Goal: Task Accomplishment & Management: Use online tool/utility

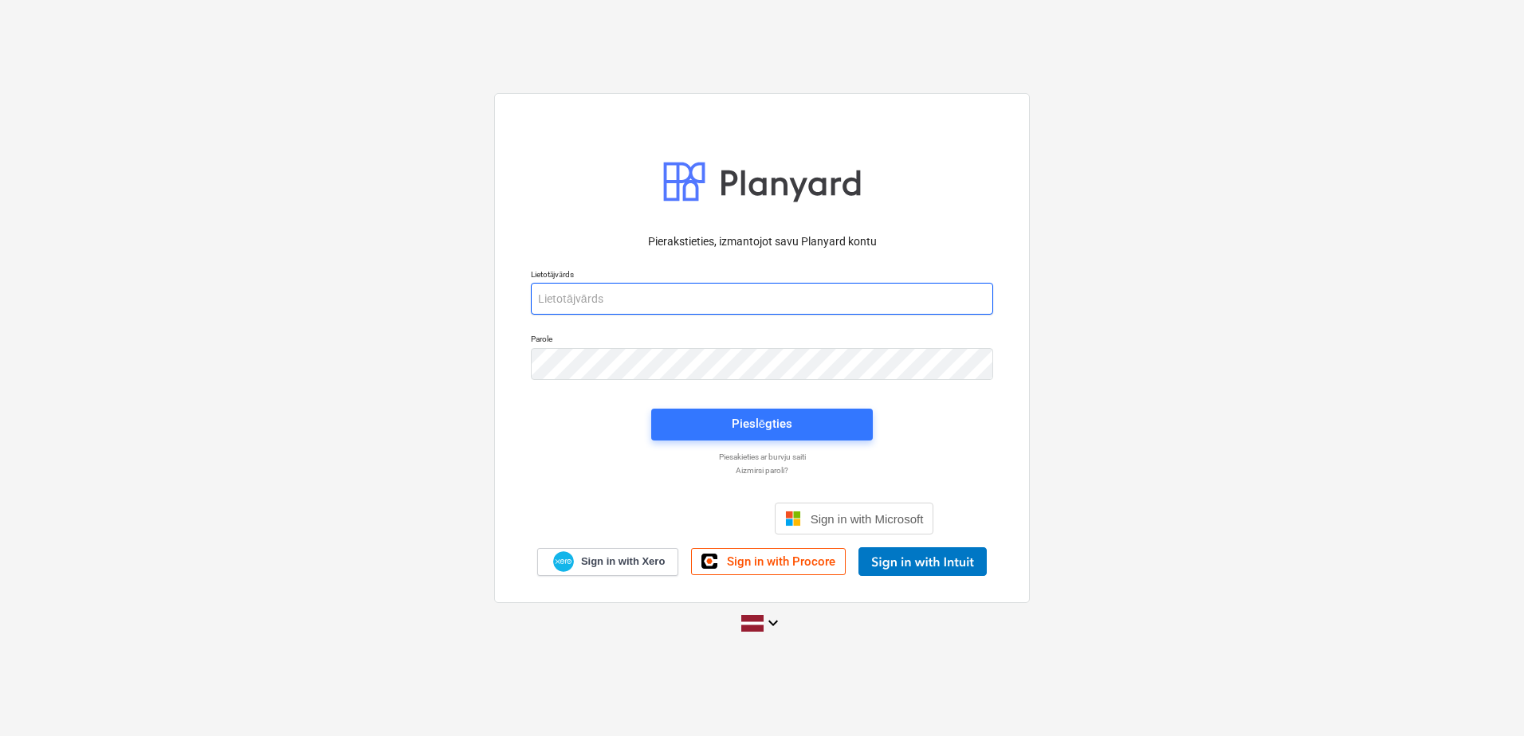
type input "[PERSON_NAME][EMAIL_ADDRESS][DOMAIN_NAME]"
click at [759, 445] on div "Pieslēgties" at bounding box center [762, 424] width 241 height 51
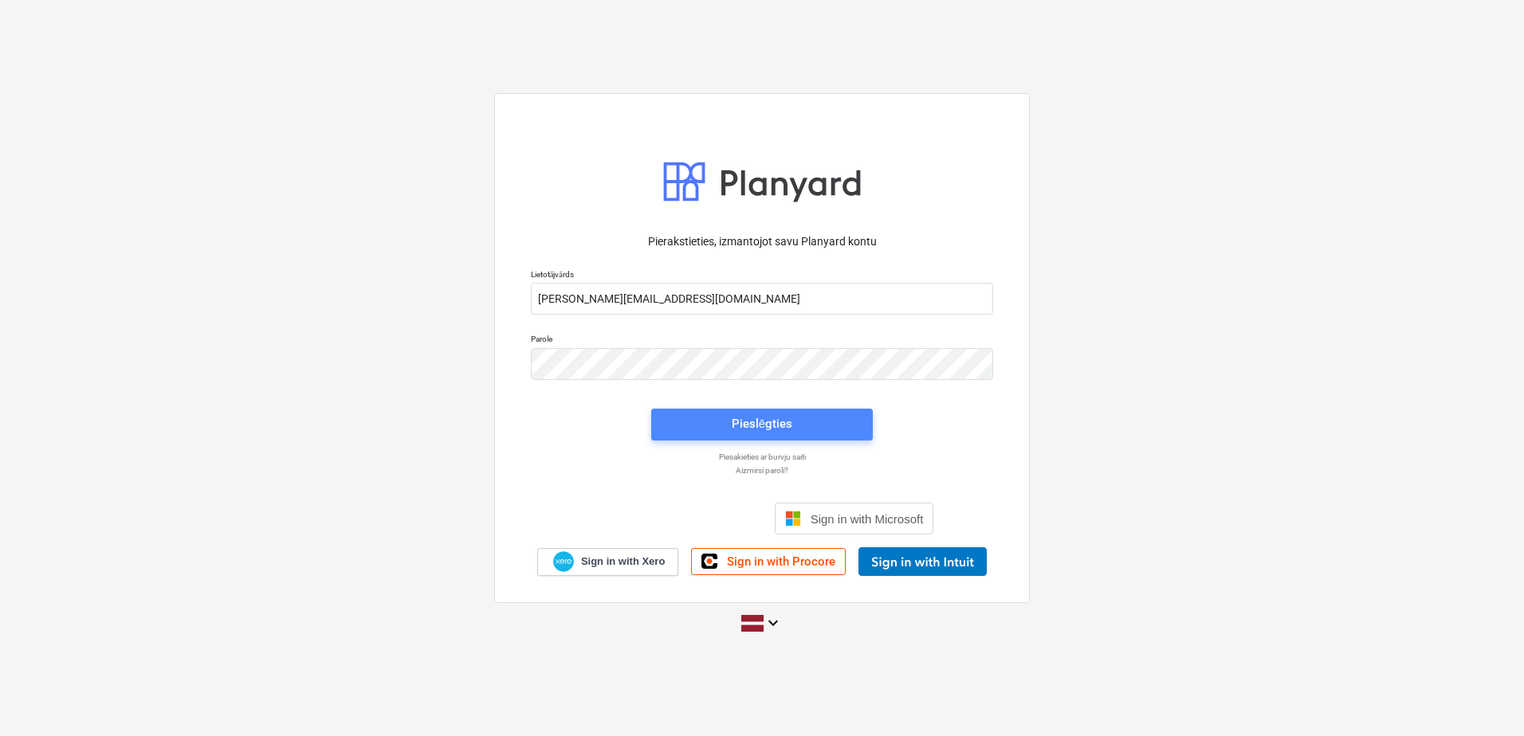
click at [759, 433] on div "Pieslēgties" at bounding box center [762, 424] width 61 height 21
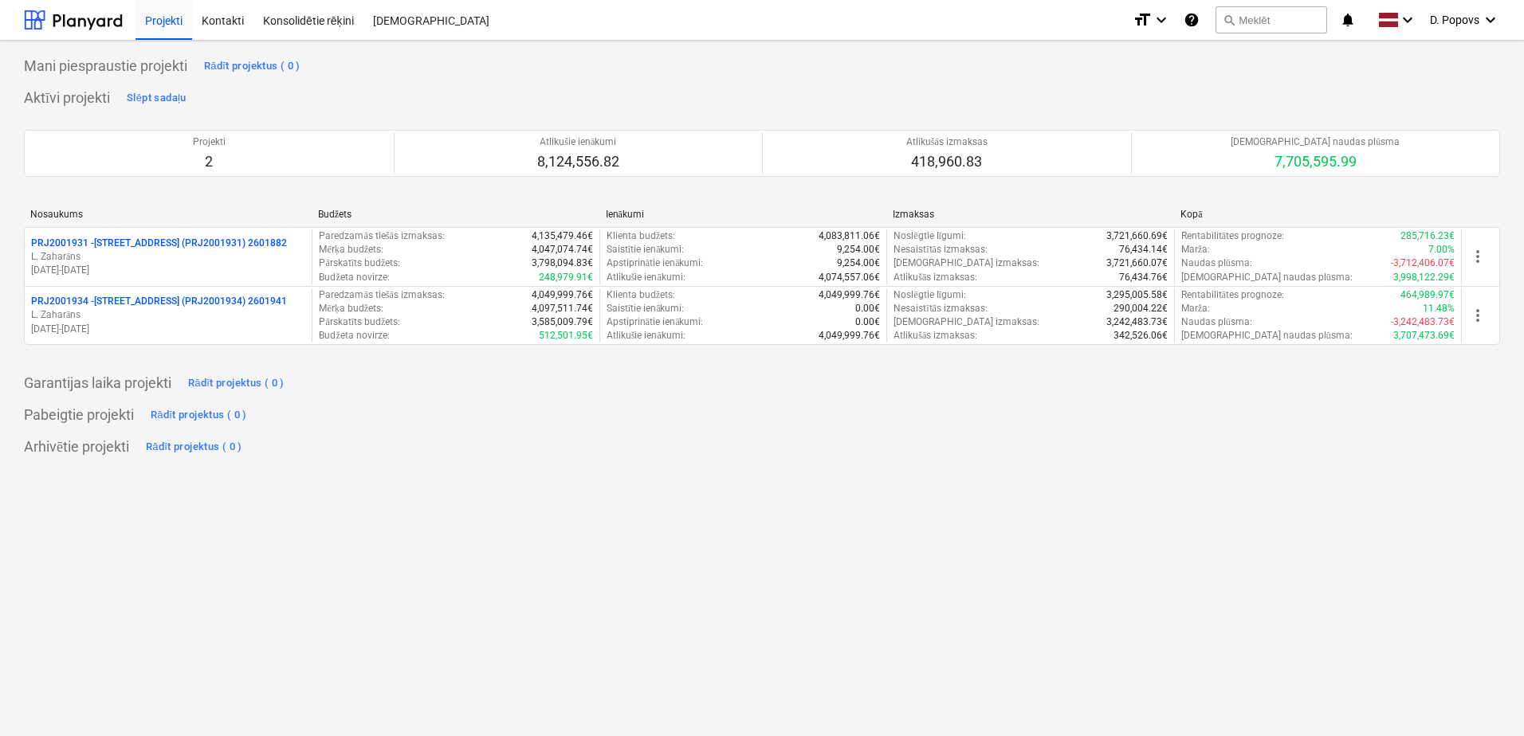
click at [97, 264] on p "[DATE] - [DATE]" at bounding box center [168, 271] width 274 height 14
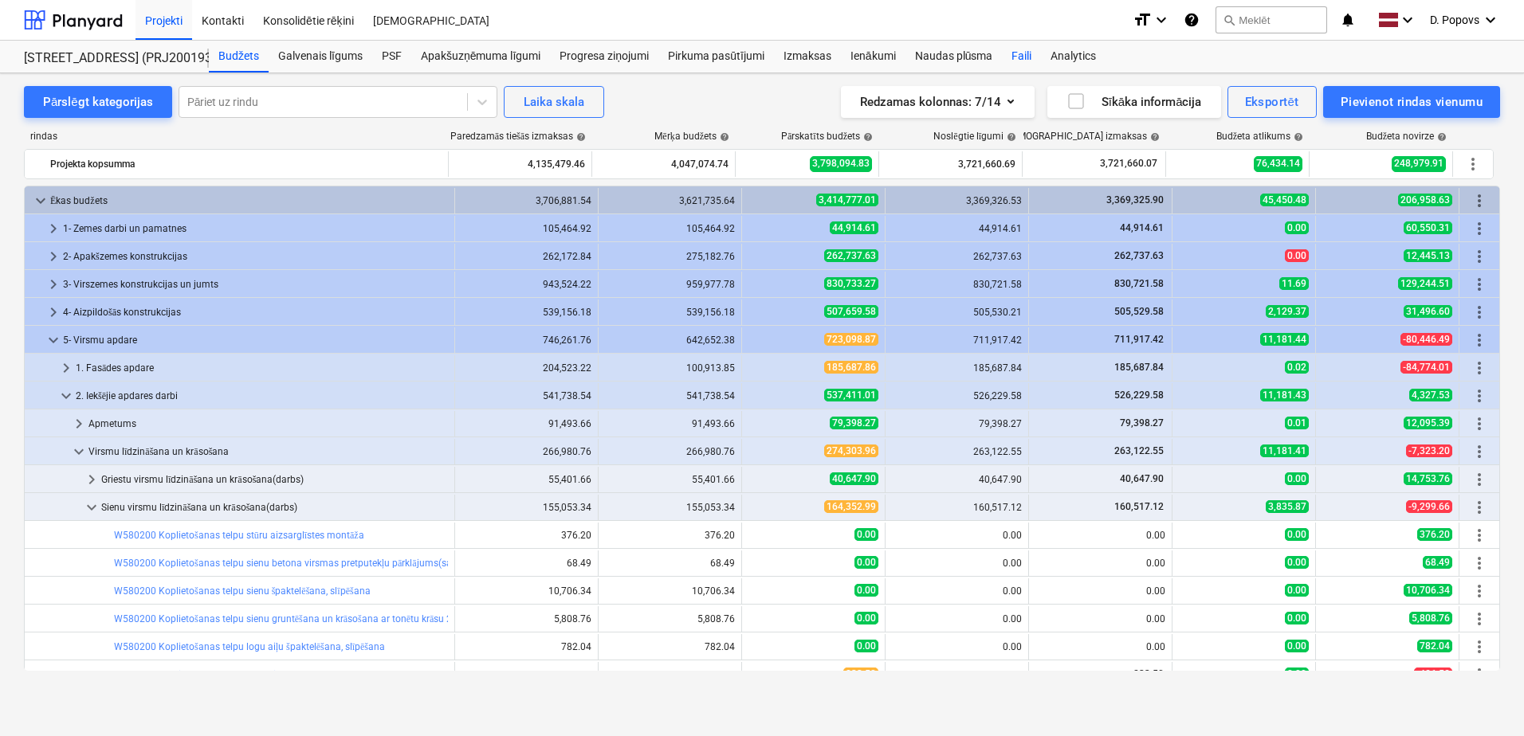
click at [1015, 54] on div "Faili" at bounding box center [1021, 57] width 39 height 32
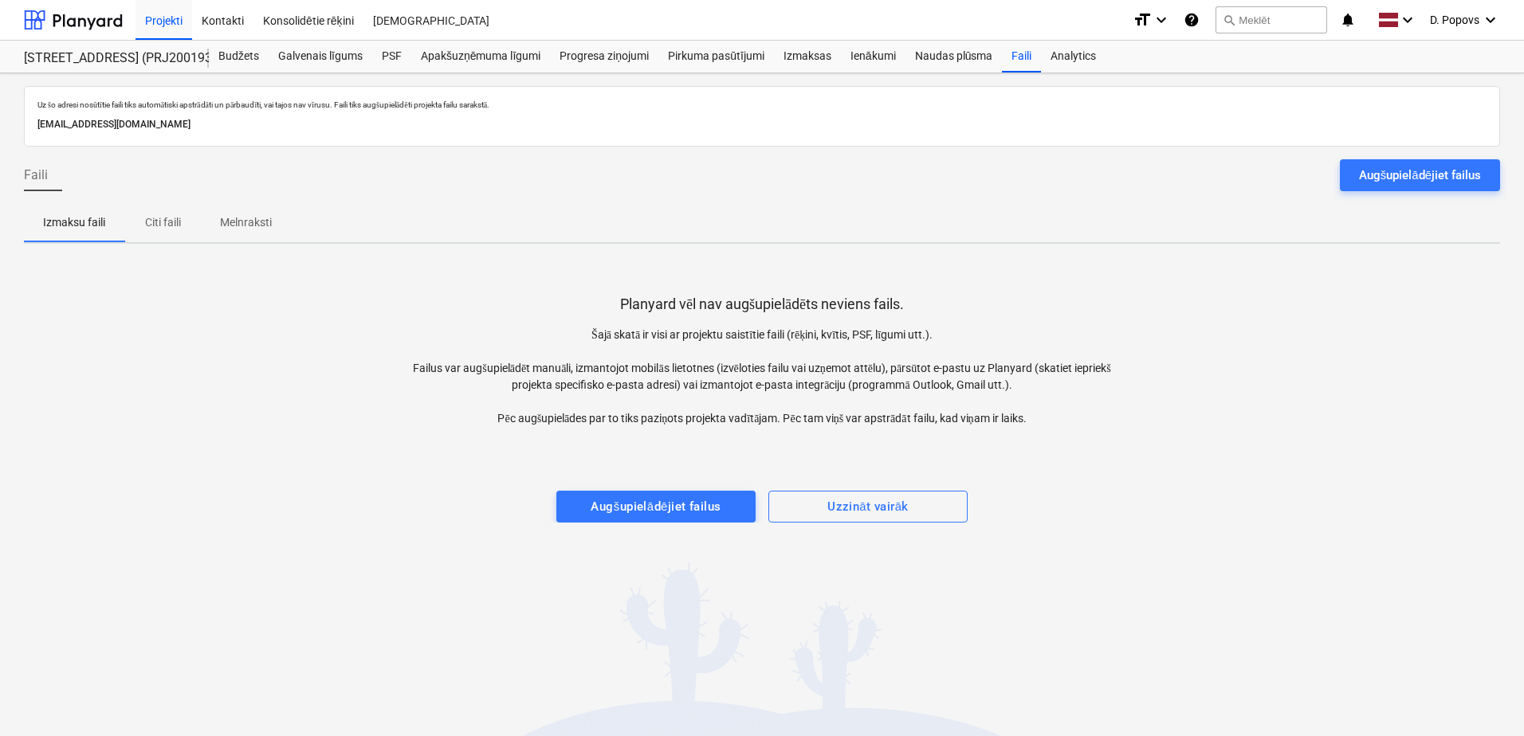
click at [1447, 167] on div "Augšupielādējiet failus" at bounding box center [1420, 175] width 122 height 21
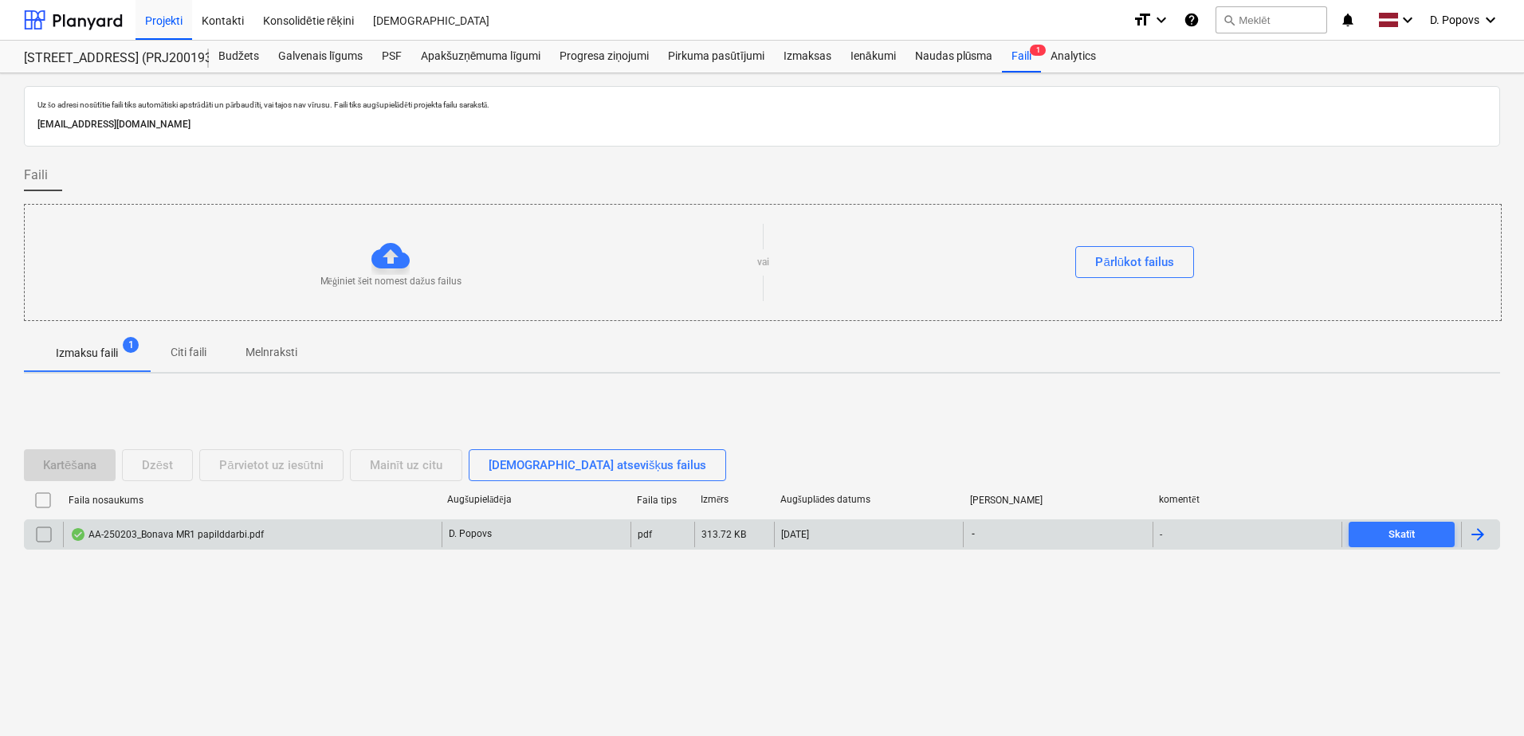
click at [370, 528] on div "AA-250203_Bonava MR1 papilddarbi.pdf" at bounding box center [252, 535] width 379 height 26
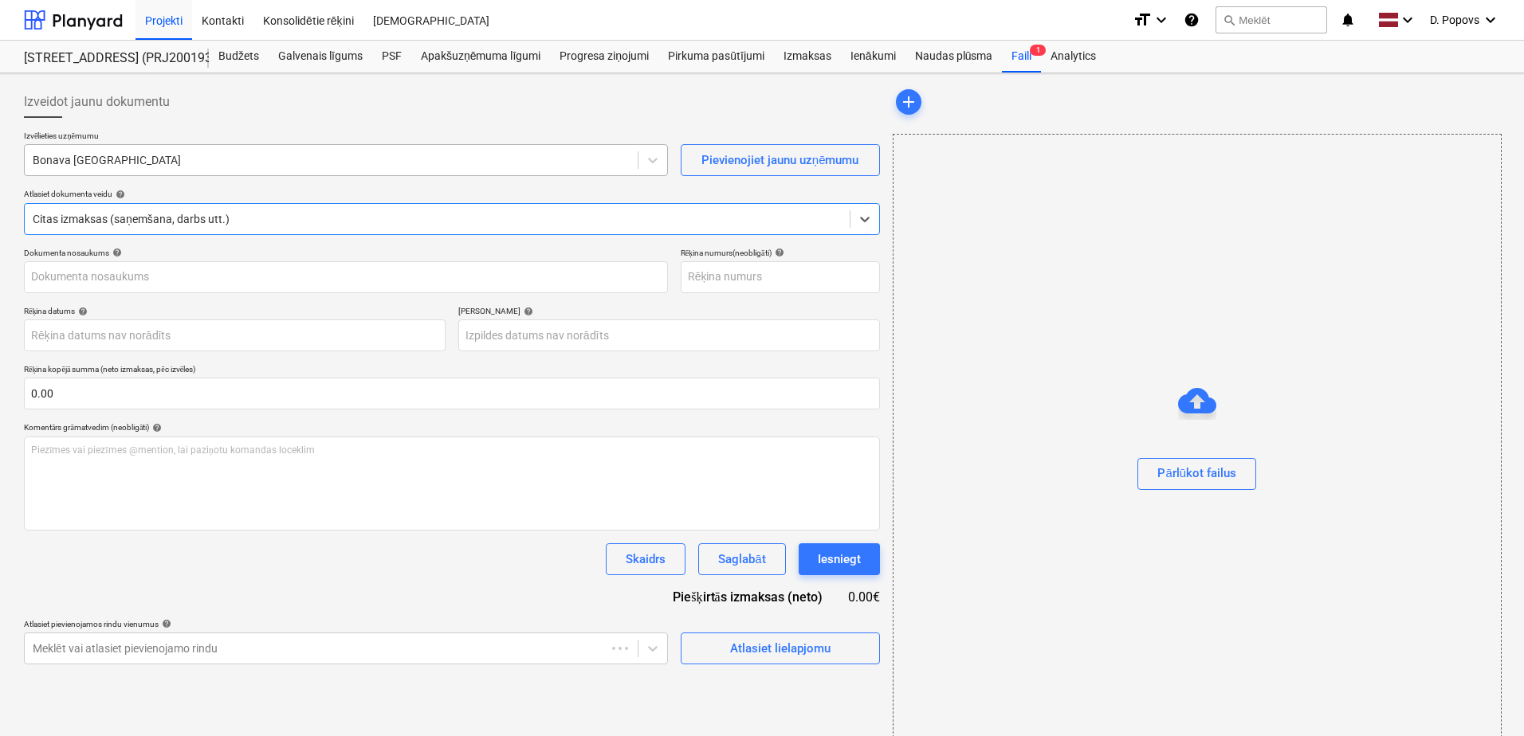
type input "AA-250203"
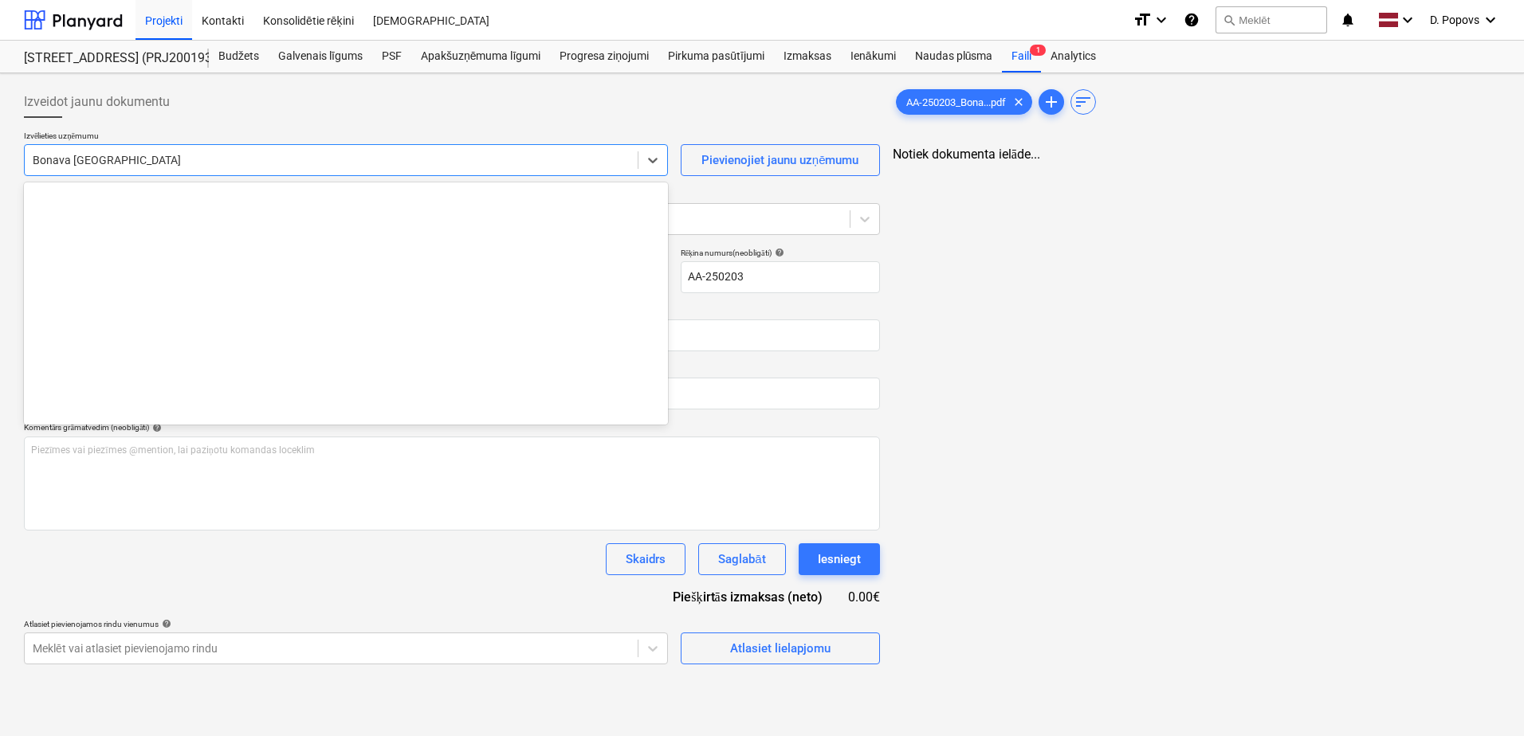
click at [288, 157] on div at bounding box center [331, 160] width 597 height 16
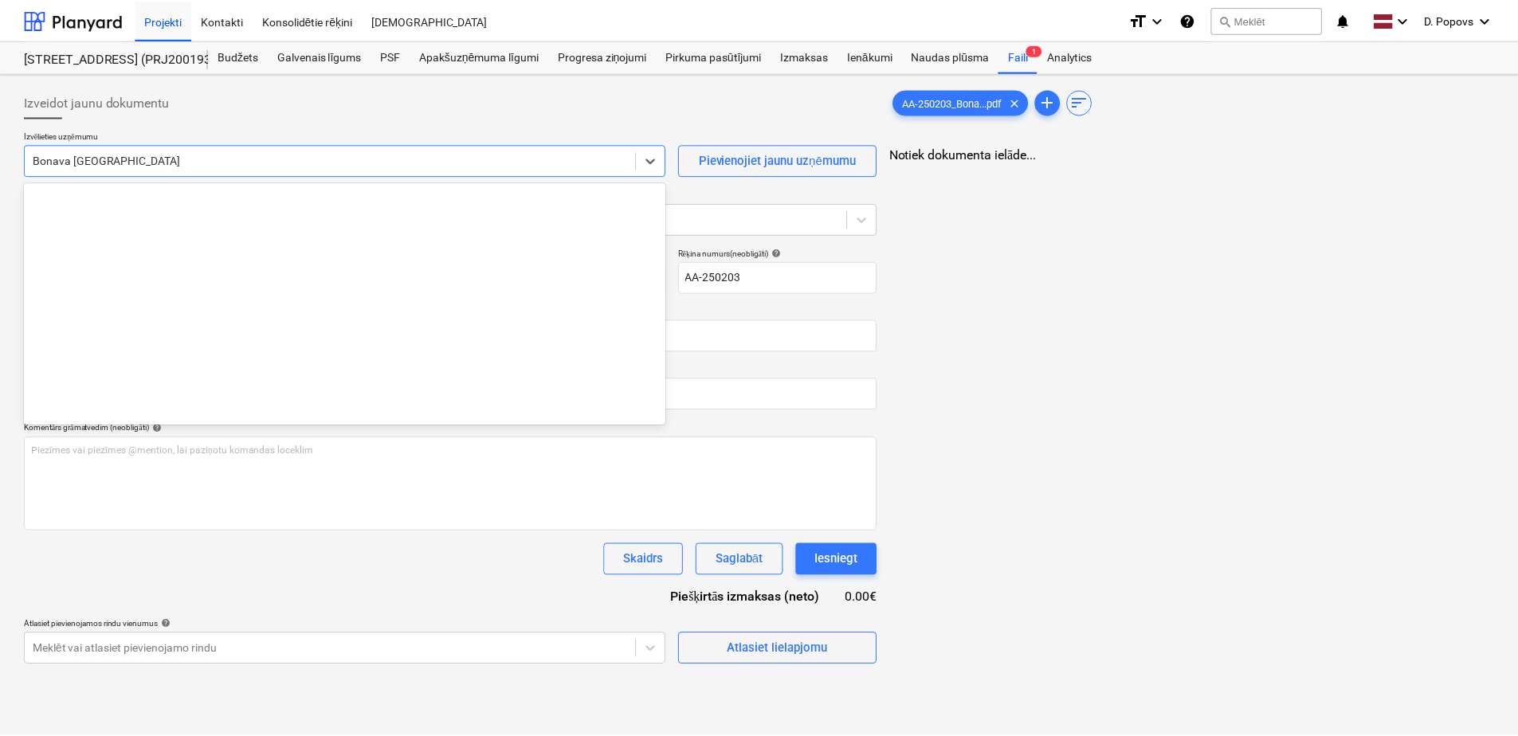
scroll to position [2204, 0]
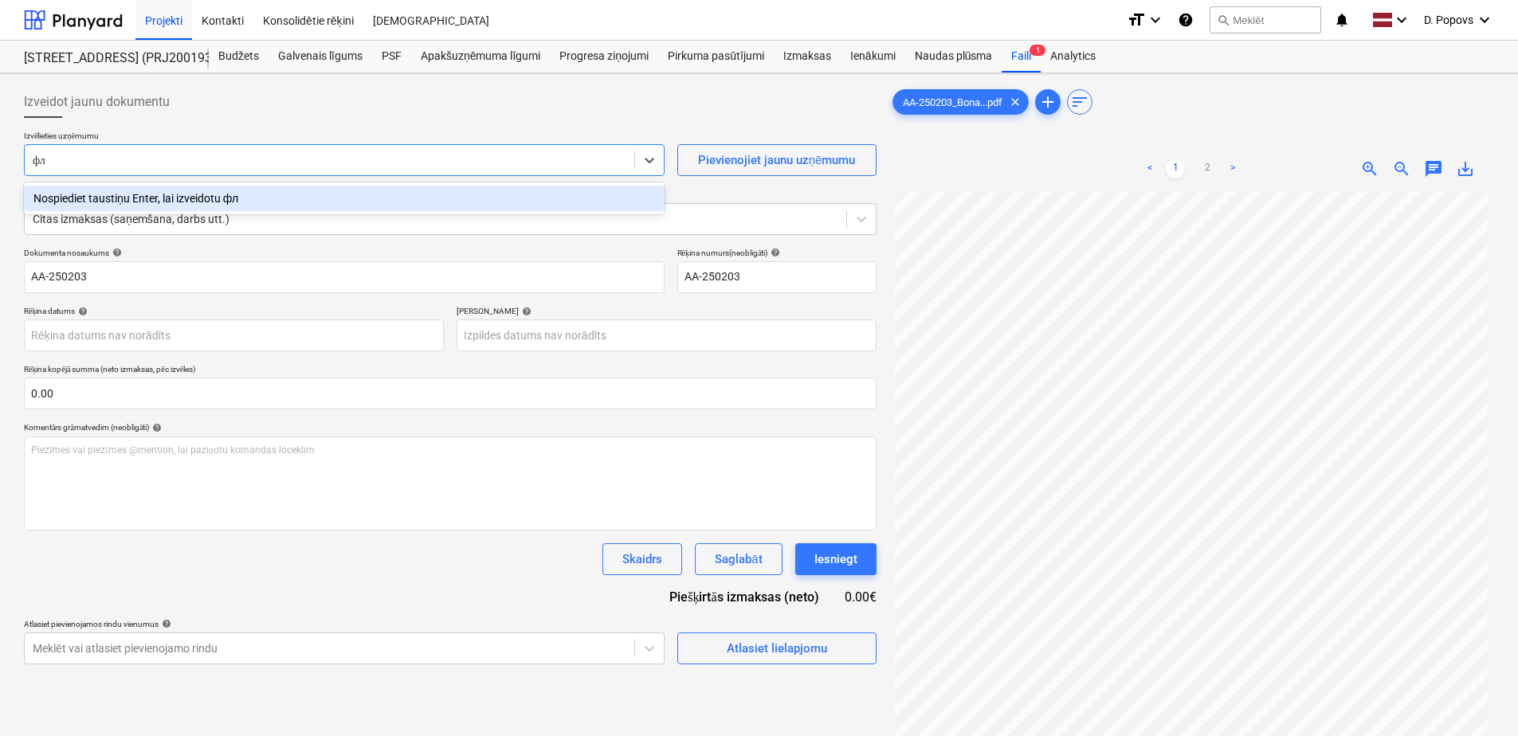
type input "ф"
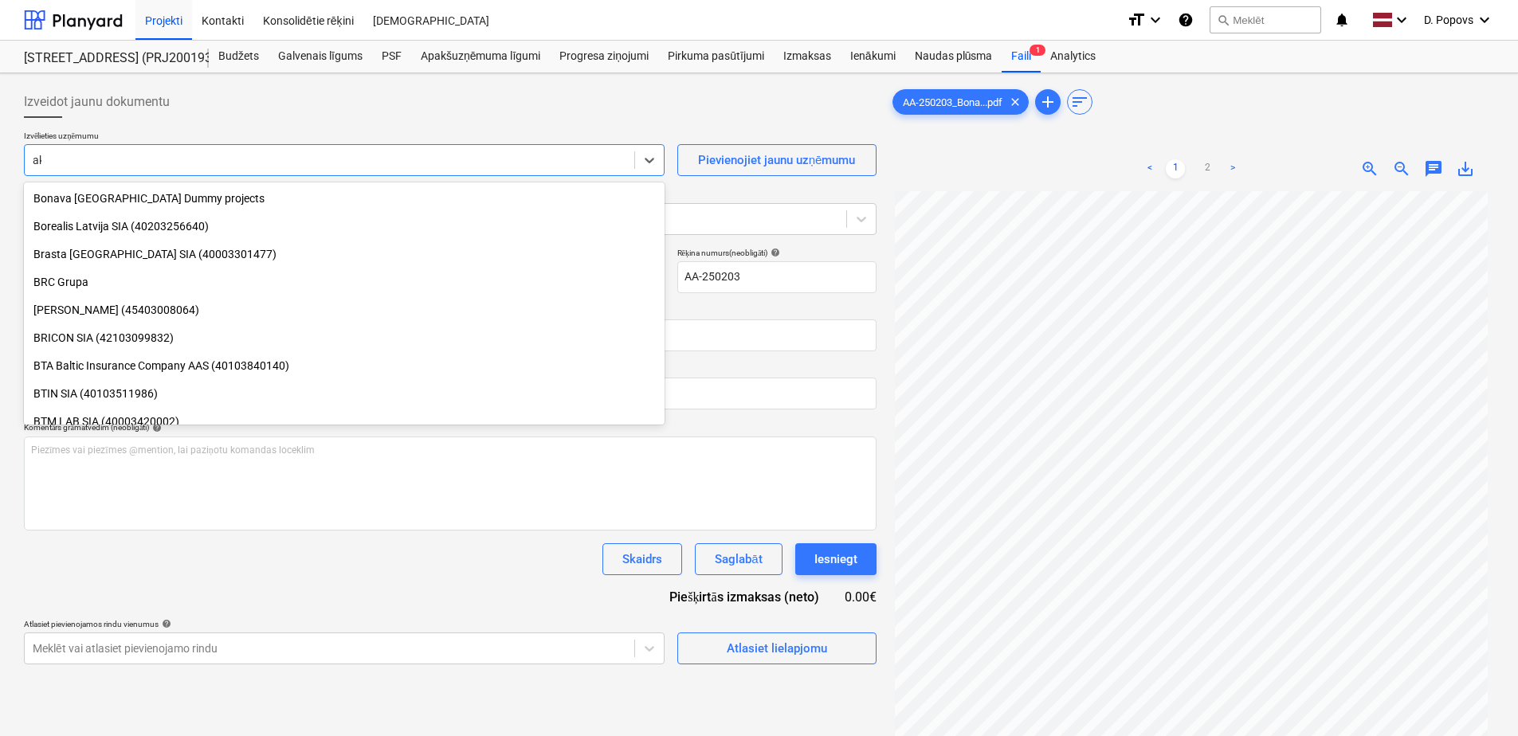
type input "aka"
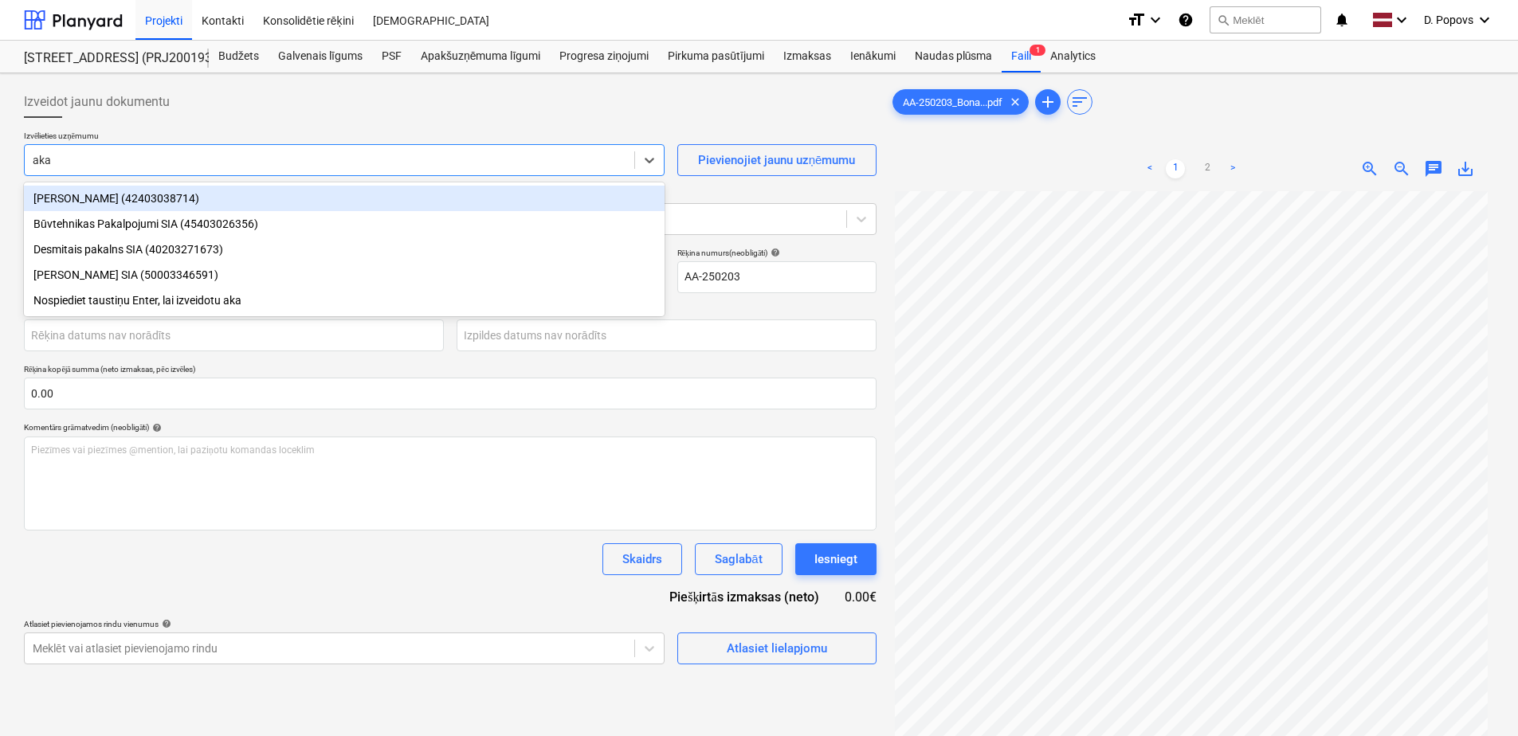
click at [187, 190] on div "[PERSON_NAME] (42403038714)" at bounding box center [344, 199] width 641 height 26
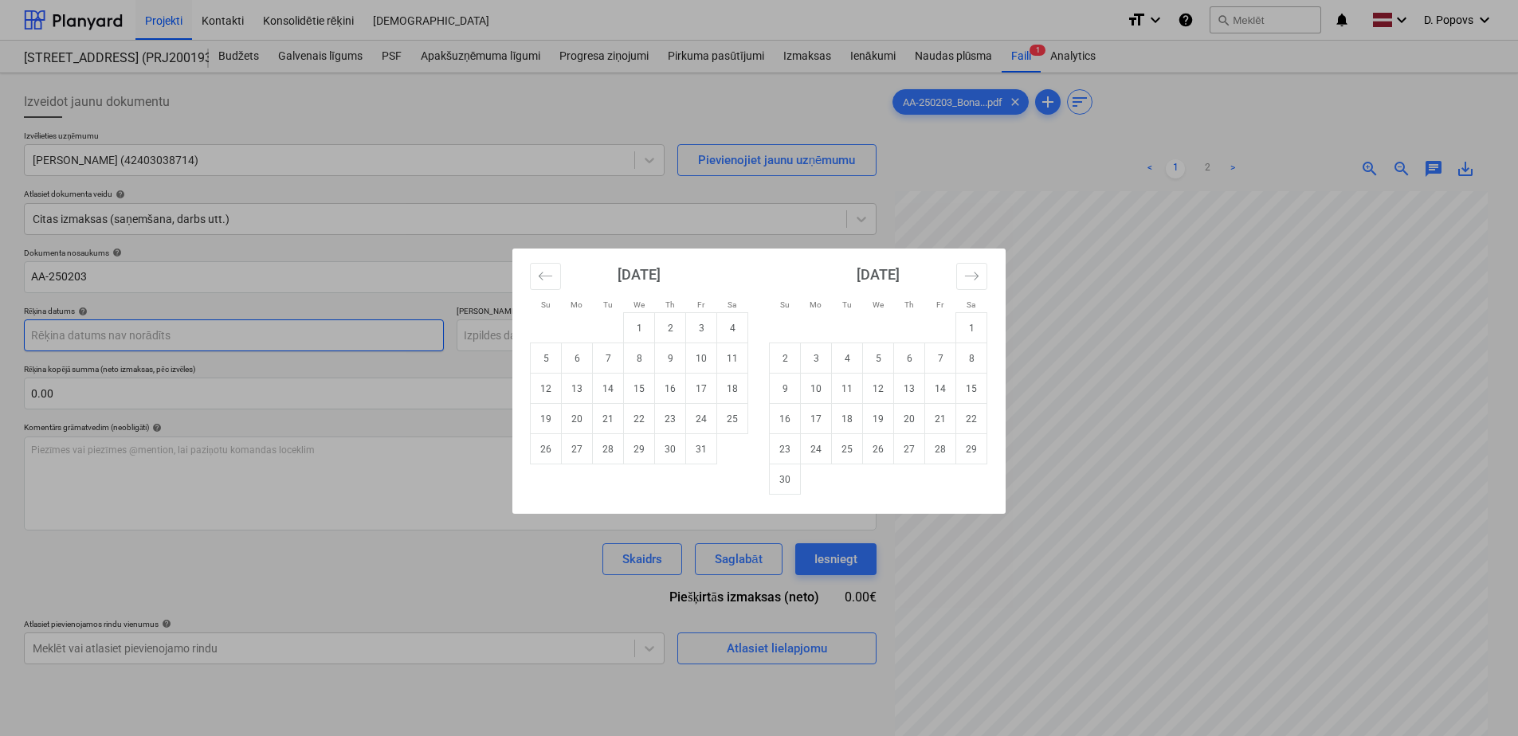
drag, startPoint x: 319, startPoint y: 345, endPoint x: 312, endPoint y: 353, distance: 10.2
click at [310, 349] on body "Projekti Kontakti Konsolidētie rēķini Iesūtne format_size keyboard_arrow_down h…" at bounding box center [759, 368] width 1518 height 736
click at [611, 390] on td "14" at bounding box center [608, 389] width 31 height 30
type input "[DATE]"
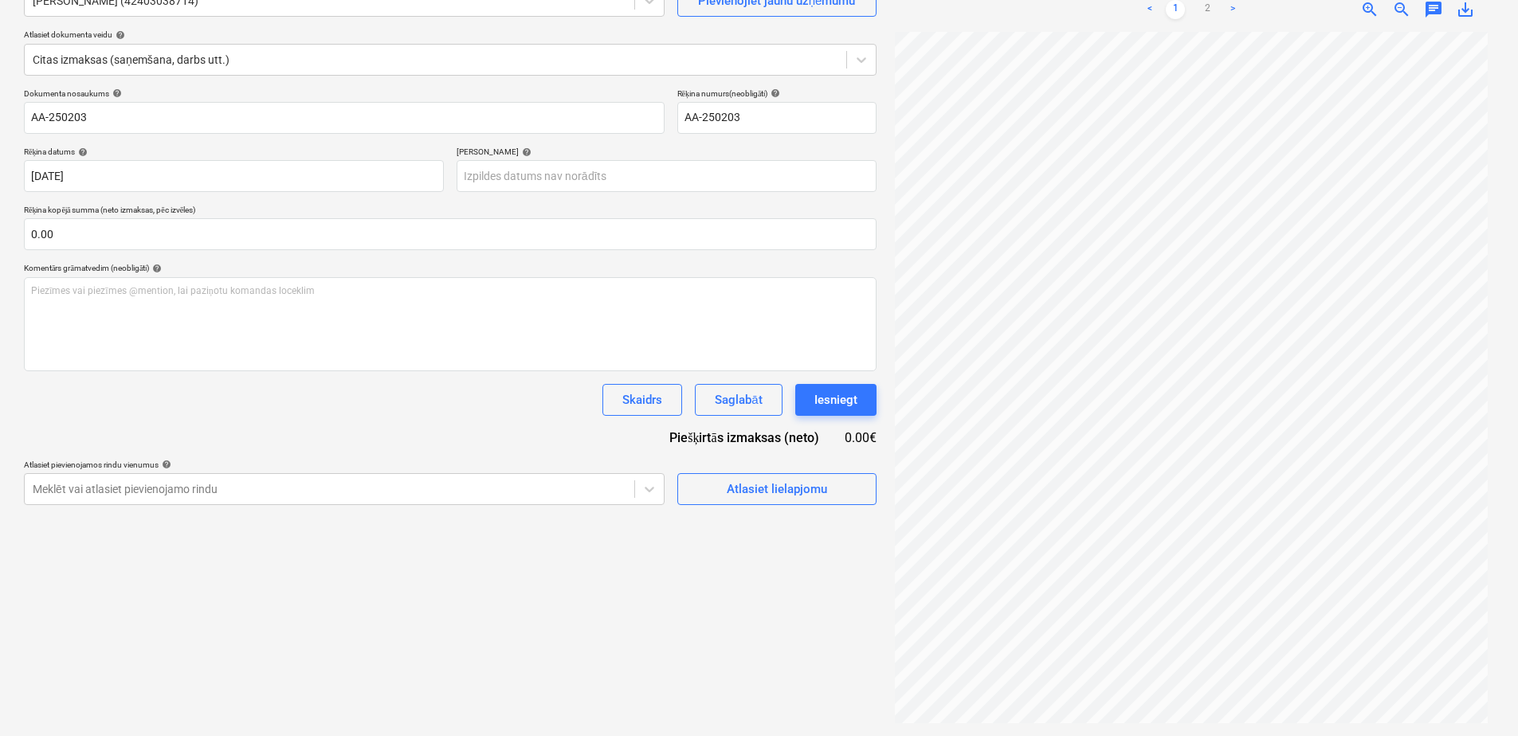
click at [665, 654] on div "Izveidot jaunu dokumentu Izvēlieties uzņēmumu [PERSON_NAME] (42403038714) Pievi…" at bounding box center [451, 325] width 866 height 810
click at [614, 188] on body "Projekti Kontakti Konsolidētie rēķini Iesūtne format_size keyboard_arrow_down h…" at bounding box center [759, 209] width 1518 height 736
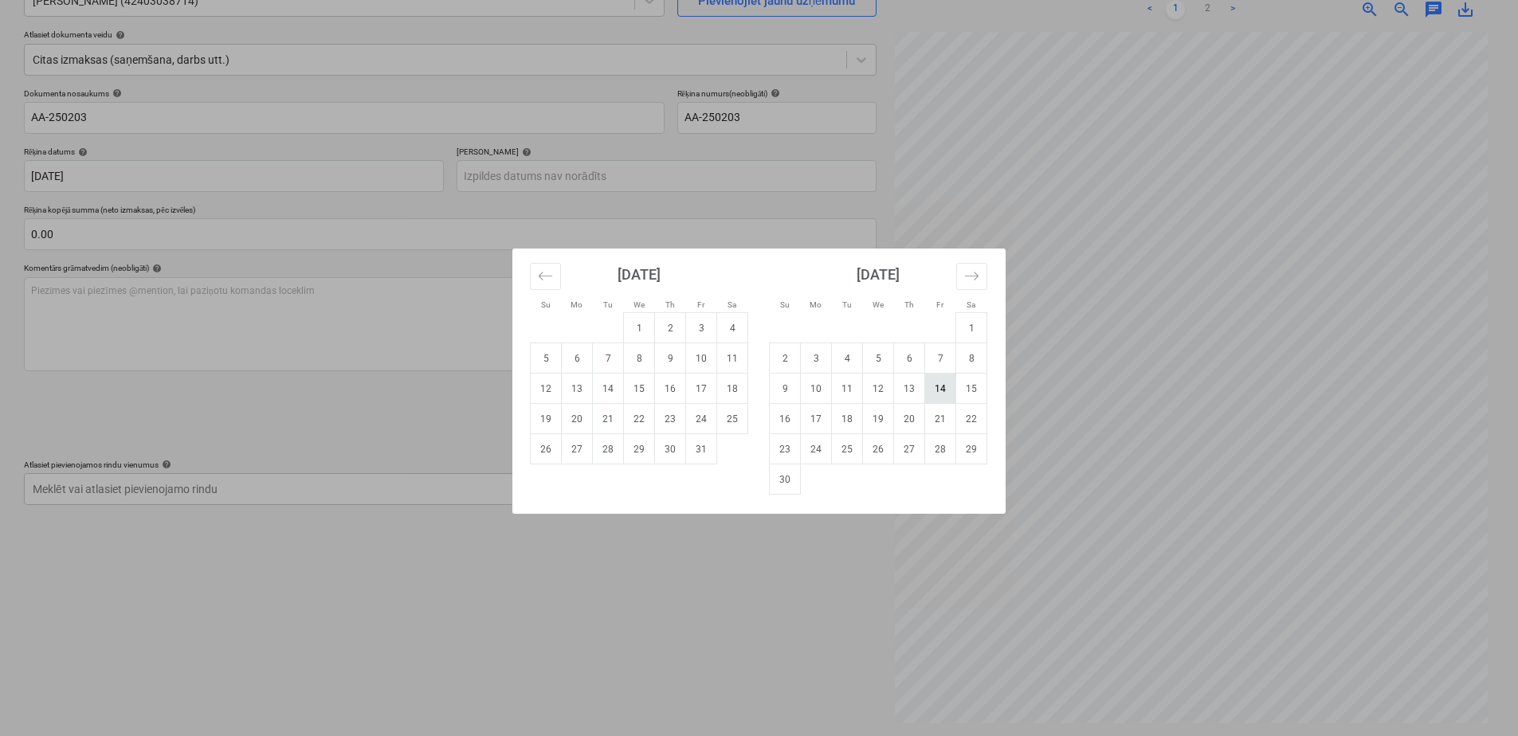
click at [944, 387] on td "14" at bounding box center [940, 389] width 31 height 30
type input "[DATE]"
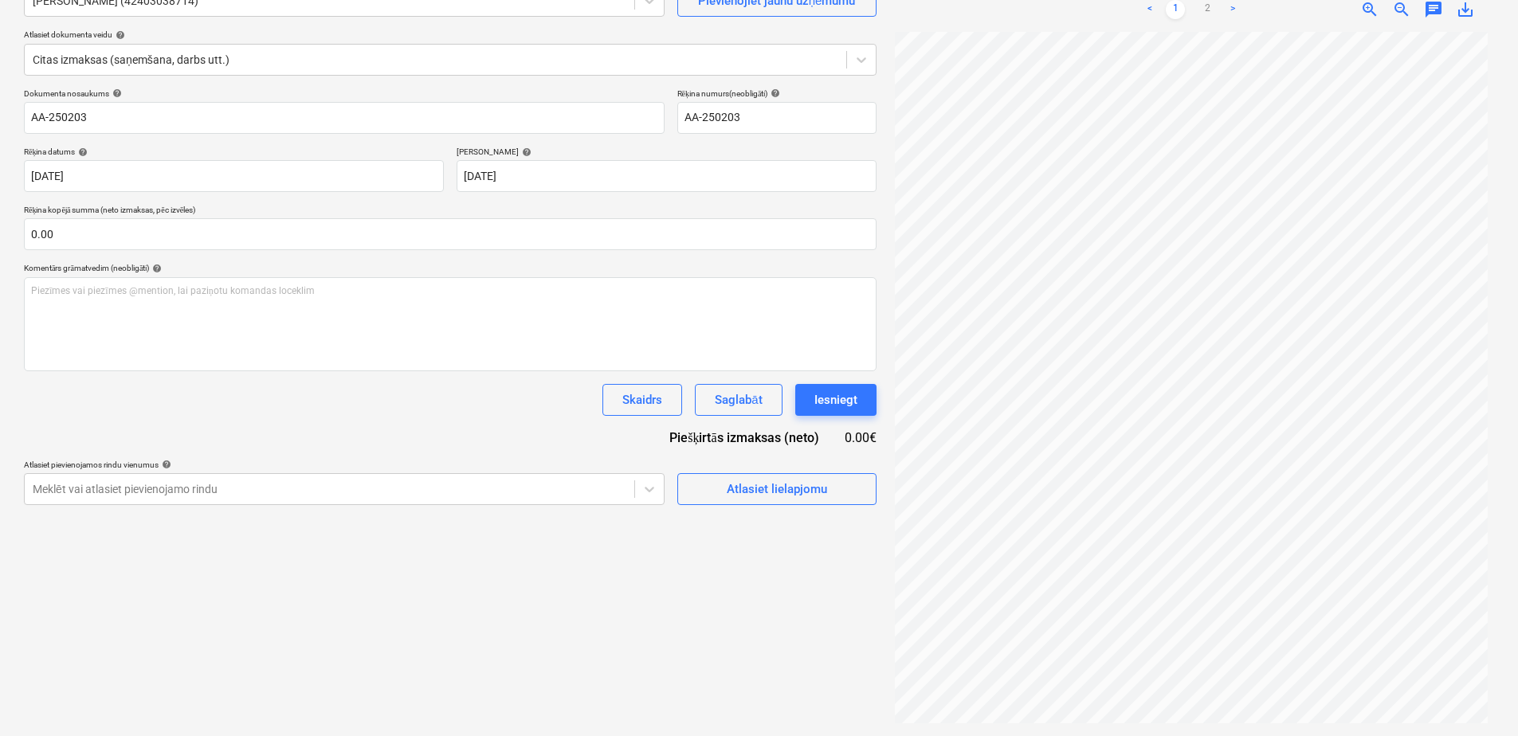
click at [519, 575] on div "Izveidot jaunu dokumentu Izvēlieties uzņēmumu [PERSON_NAME] (42403038714) Pievi…" at bounding box center [451, 325] width 866 height 810
click at [714, 497] on span "Atlasiet lielapjomu" at bounding box center [776, 489] width 159 height 21
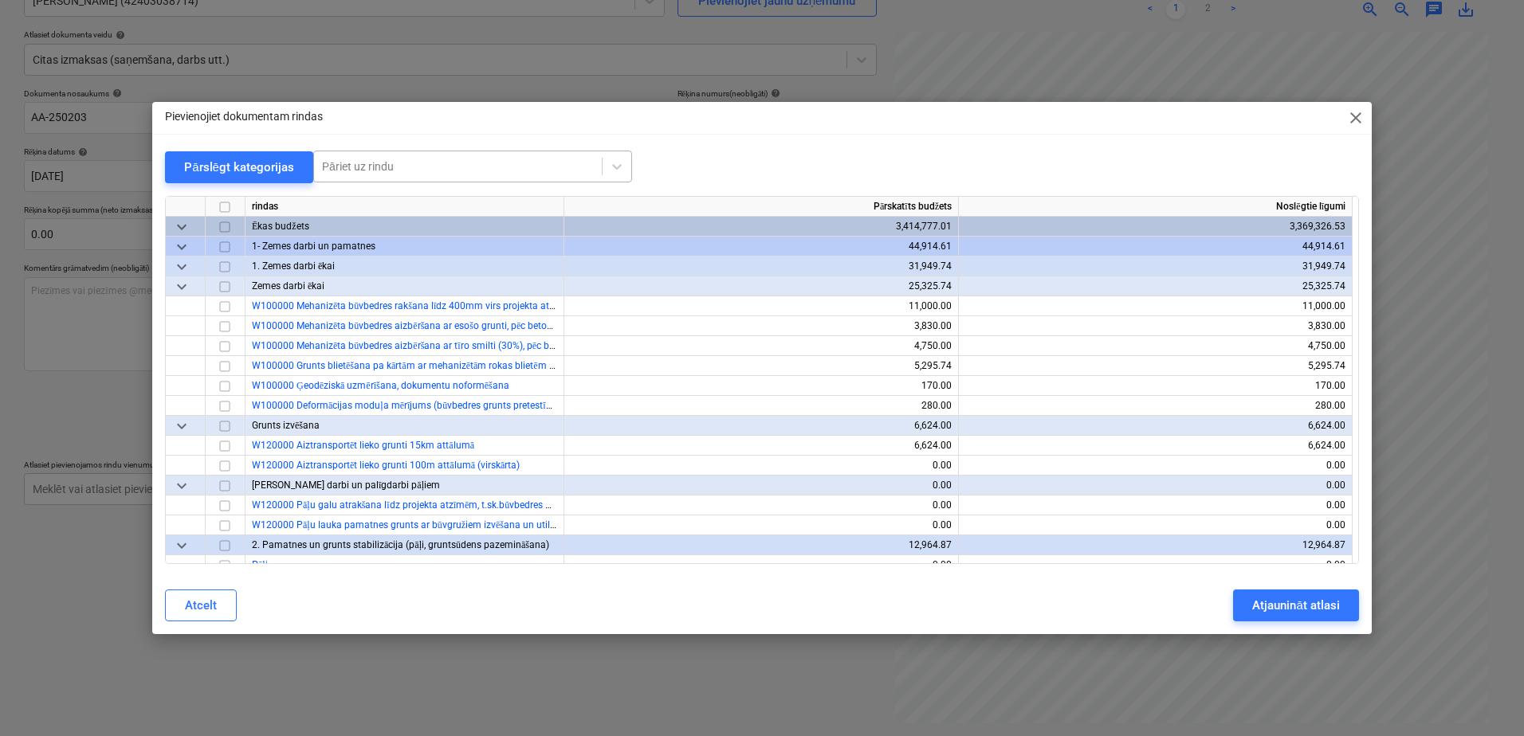
click at [407, 163] on div at bounding box center [458, 167] width 272 height 16
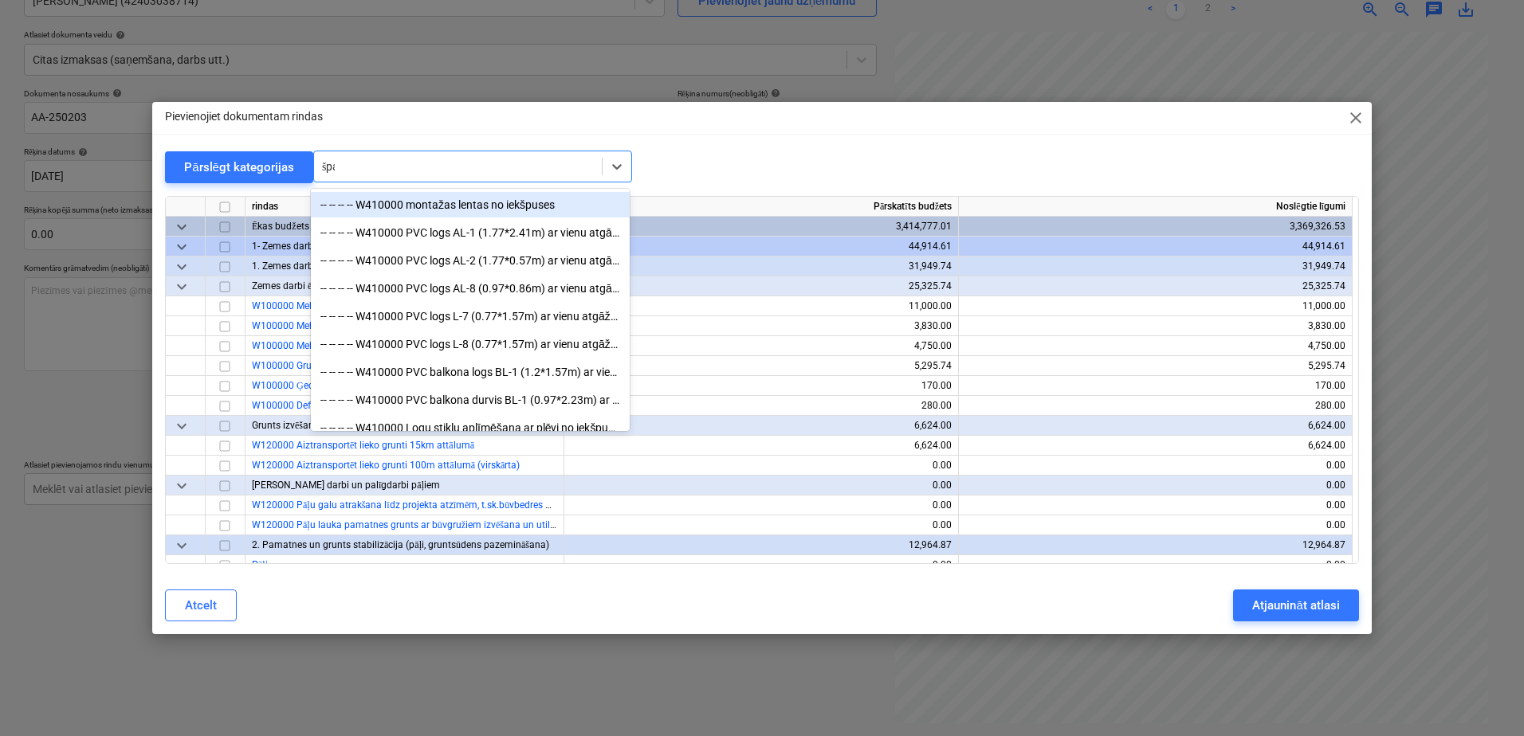
type input "špak"
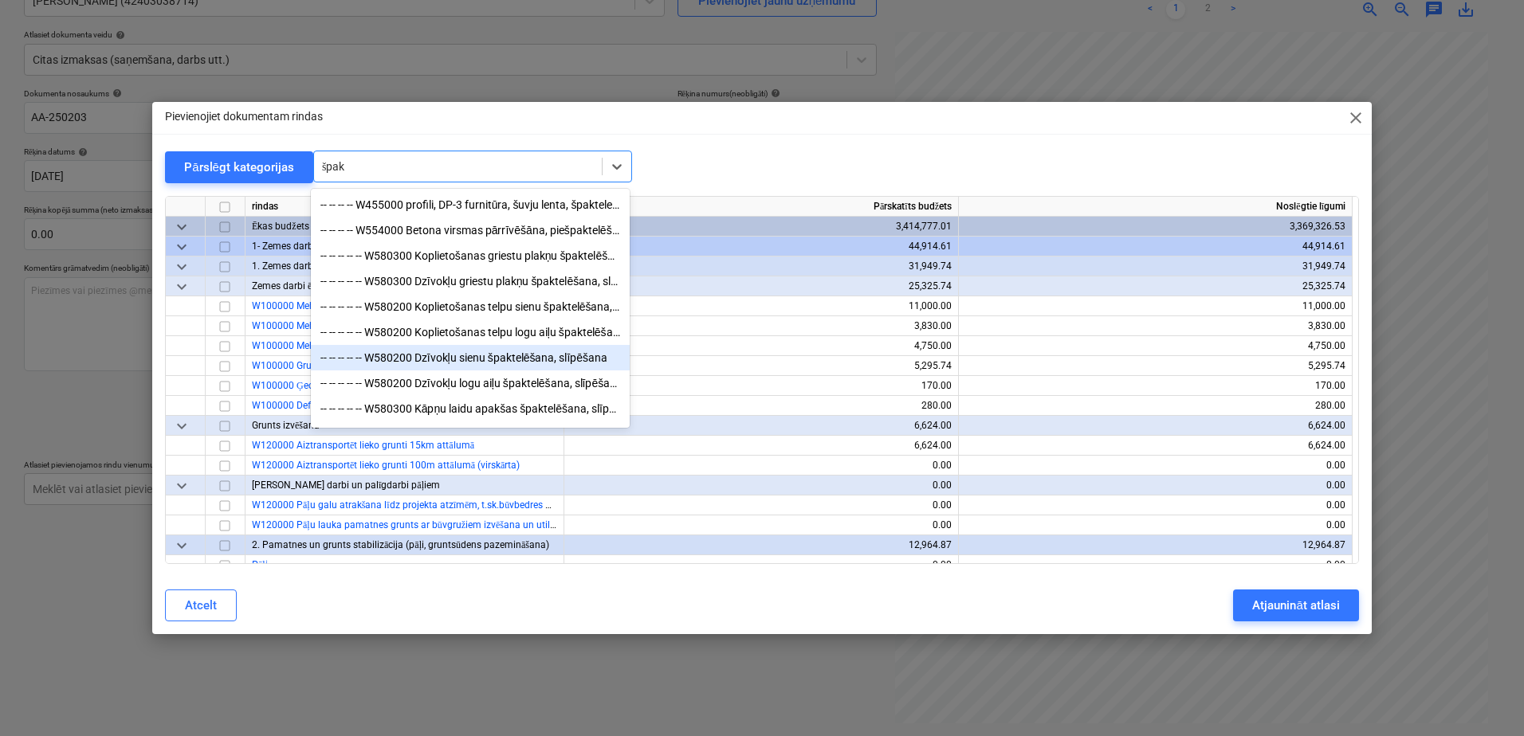
click at [481, 364] on div "-- -- -- -- -- W580200 Dzīvokļu sienu špaktelēšana, slīpēšana" at bounding box center [470, 358] width 319 height 26
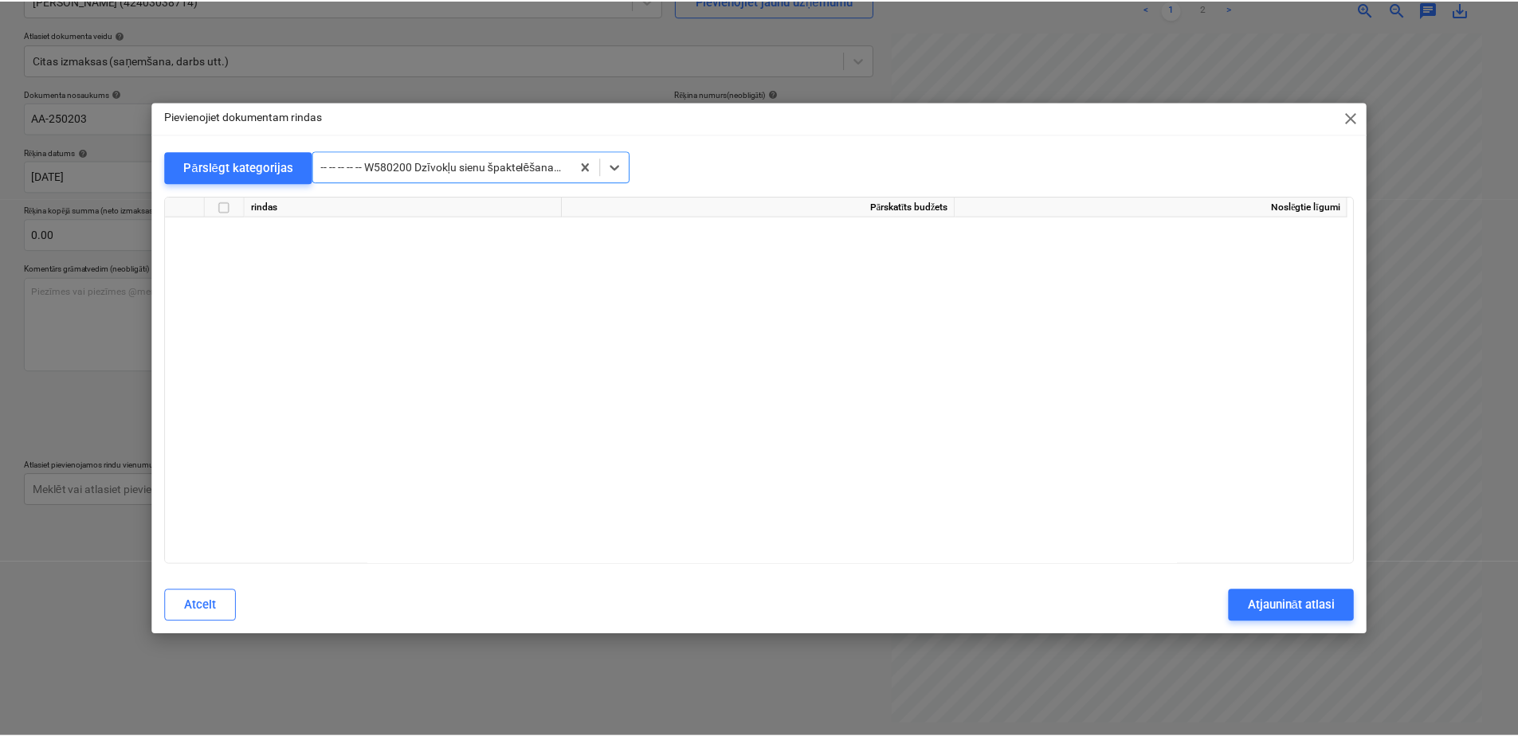
scroll to position [8568, 0]
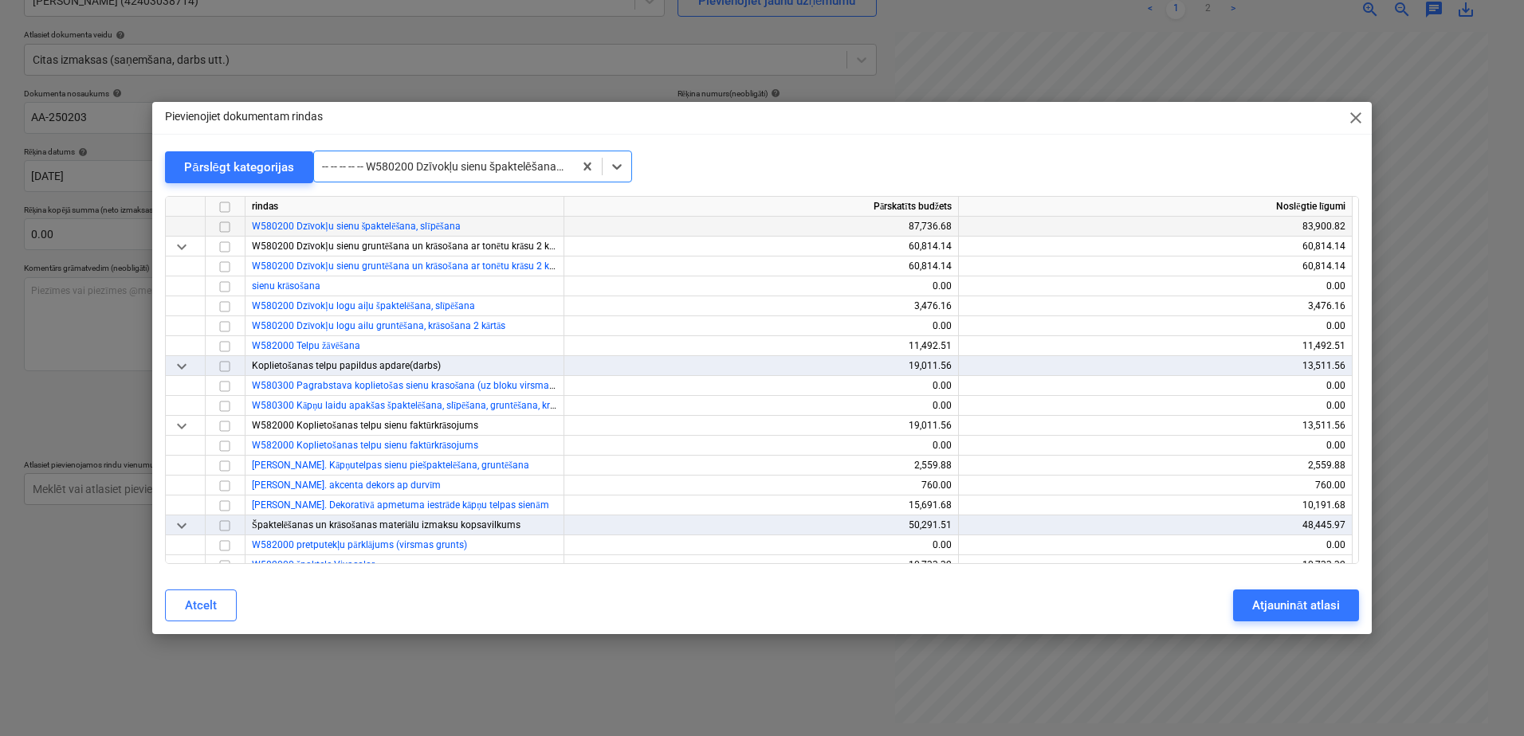
click at [225, 228] on input "checkbox" at bounding box center [224, 227] width 19 height 19
click at [1259, 604] on div "Atjaunināt atlasi" at bounding box center [1295, 605] width 87 height 21
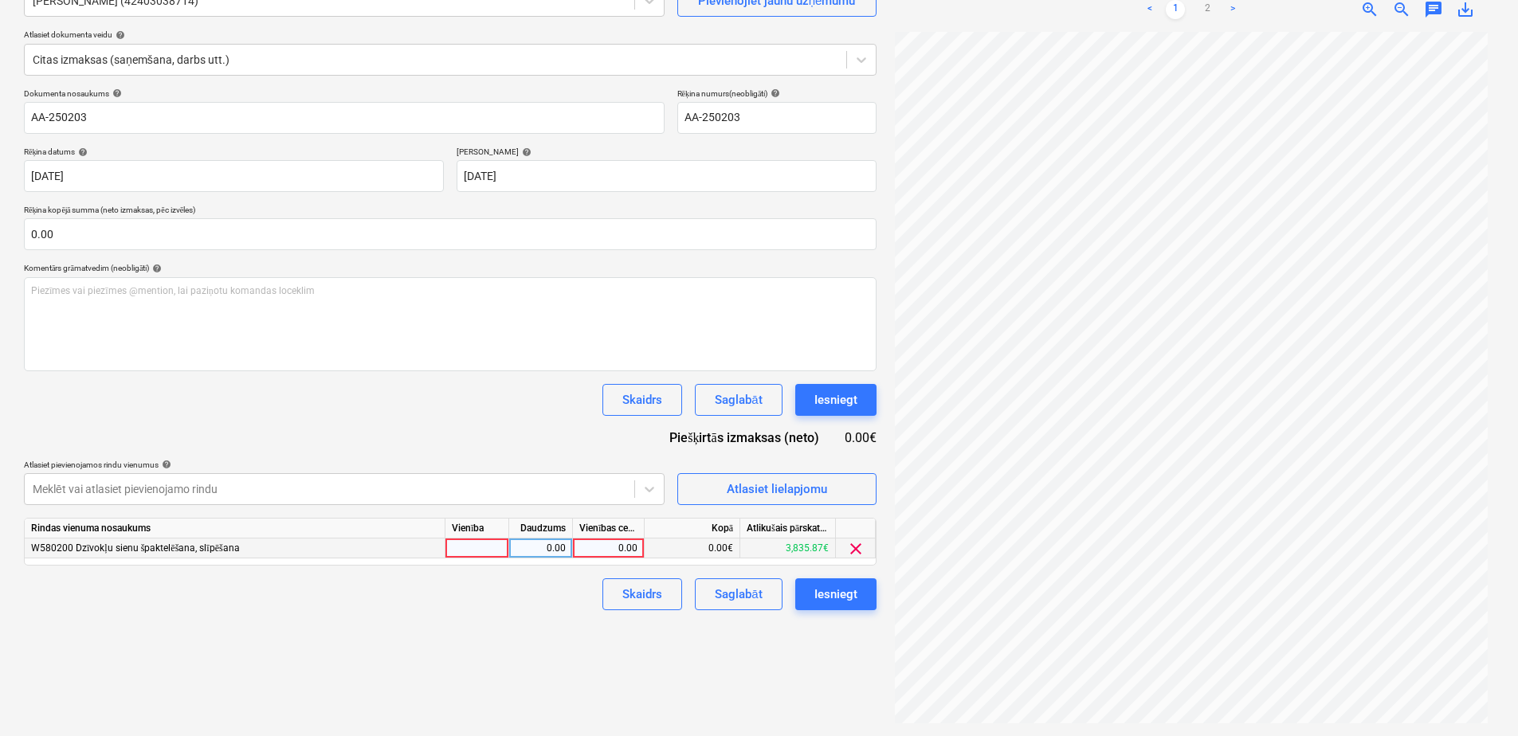
click at [621, 544] on div "0.00" at bounding box center [608, 549] width 58 height 20
type input "3647.2"
drag, startPoint x: 540, startPoint y: 608, endPoint x: 529, endPoint y: 614, distance: 11.8
click at [536, 611] on div "Izveidot jaunu dokumentu Izvēlieties uzņēmumu [PERSON_NAME] (42403038714) Pievi…" at bounding box center [451, 325] width 866 height 810
click at [725, 590] on div "Saglabāt" at bounding box center [738, 594] width 47 height 21
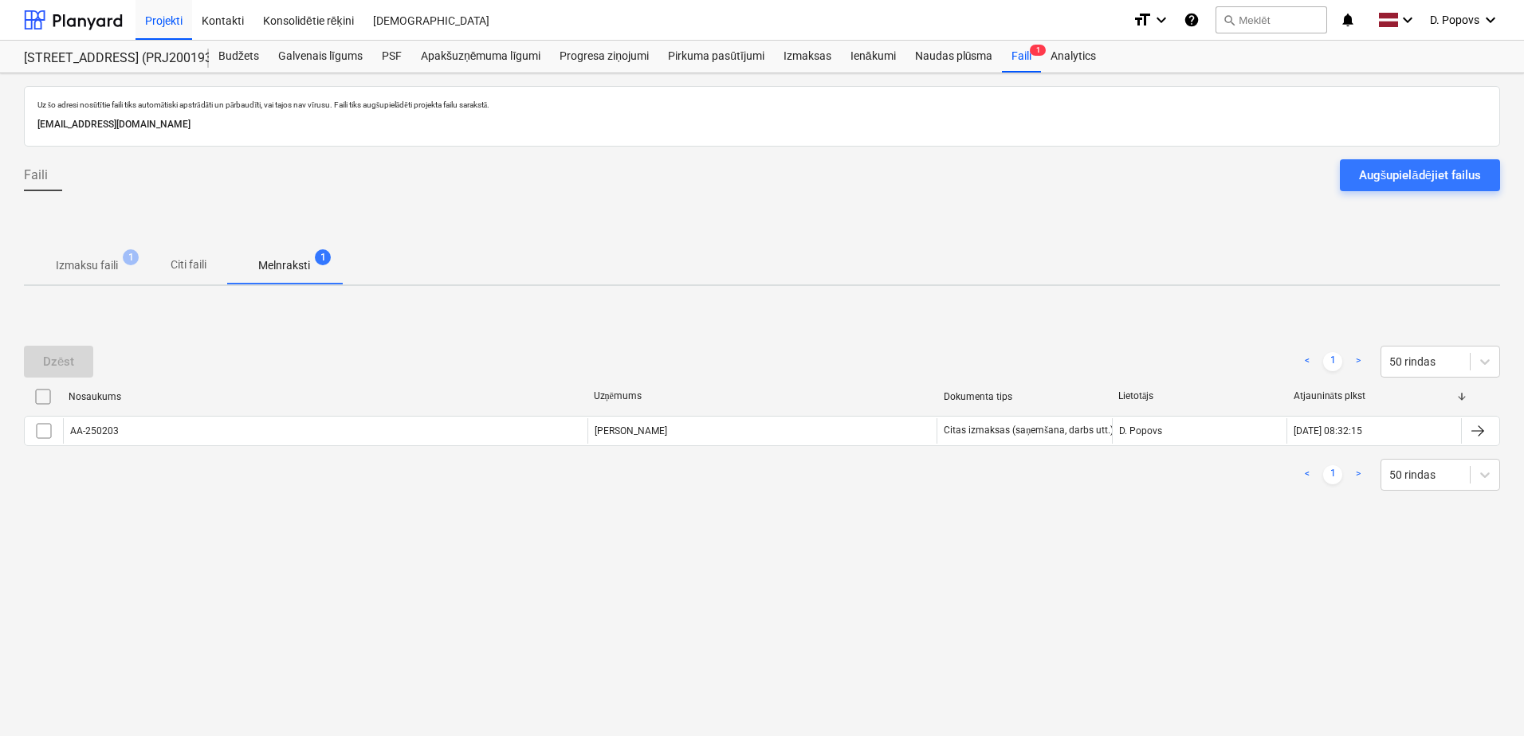
click at [41, 290] on div "Uz šo adresi nosūtītie faili tiks automātiski apstrādāti un pārbaudīti, vai taj…" at bounding box center [762, 404] width 1524 height 663
click at [78, 266] on p "Izmaksu faili" at bounding box center [87, 265] width 62 height 17
